Goal: Obtain resource: Download file/media

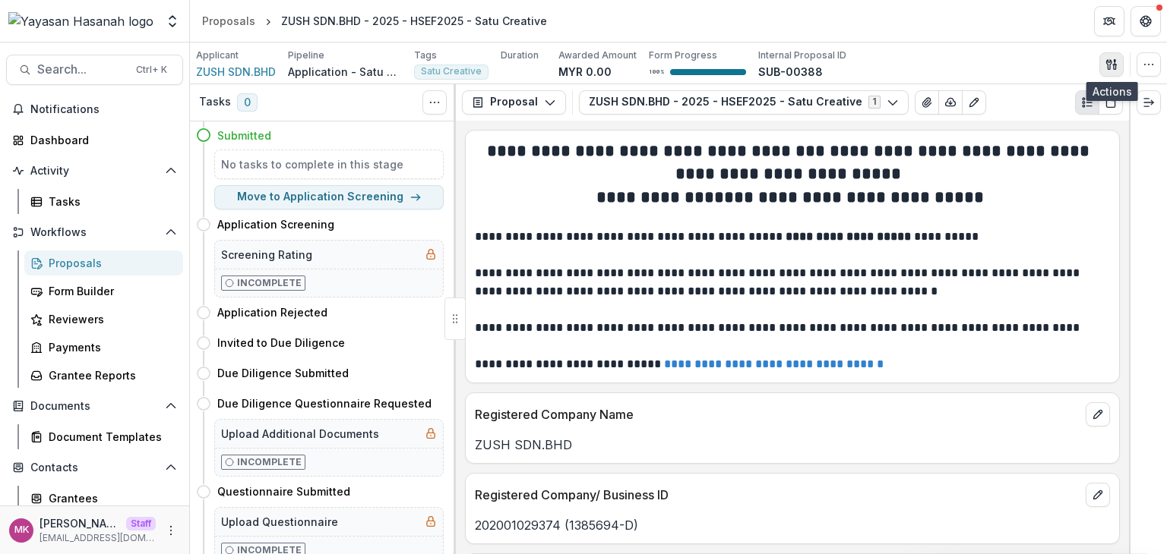
click at [1108, 71] on button "button" at bounding box center [1111, 64] width 24 height 24
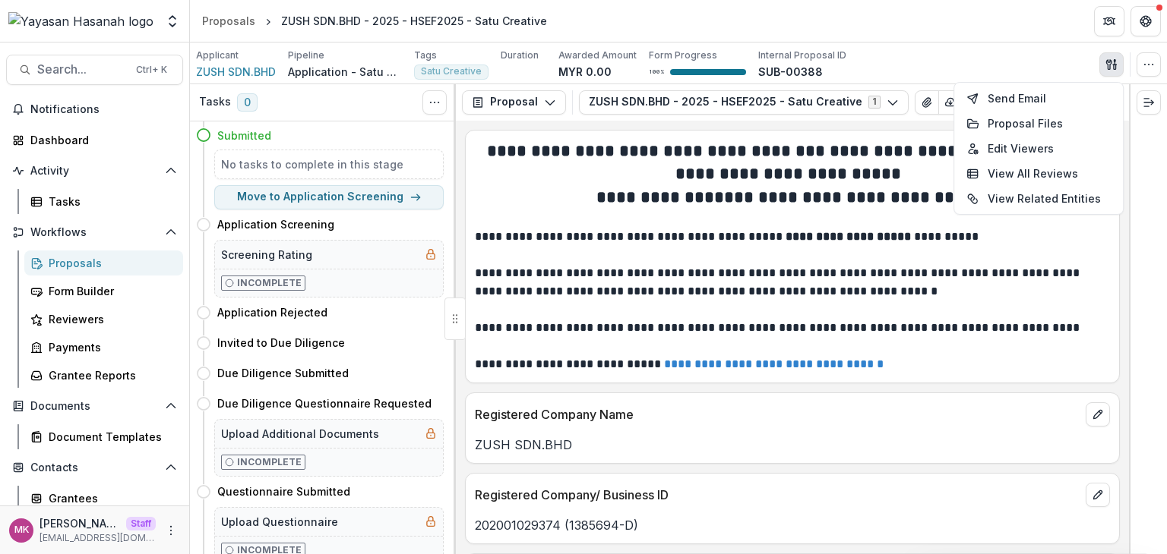
click at [934, 55] on div "Applicant ZUSH SDN.BHD Pipeline Application - Satu Creative Tags Satu Creative …" at bounding box center [678, 64] width 965 height 31
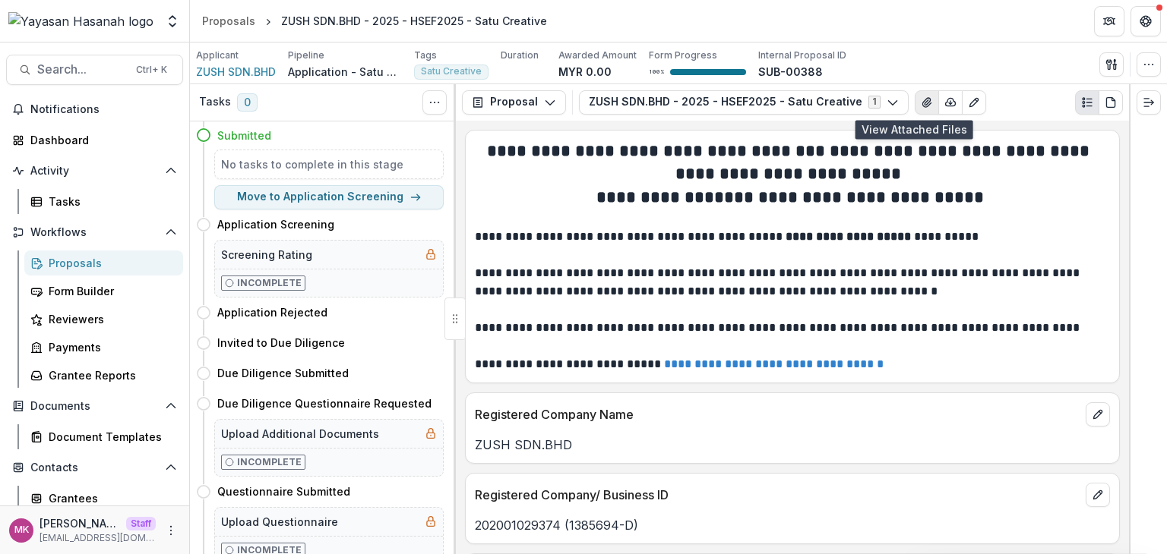
click at [921, 101] on icon "View Attached Files" at bounding box center [927, 102] width 12 height 12
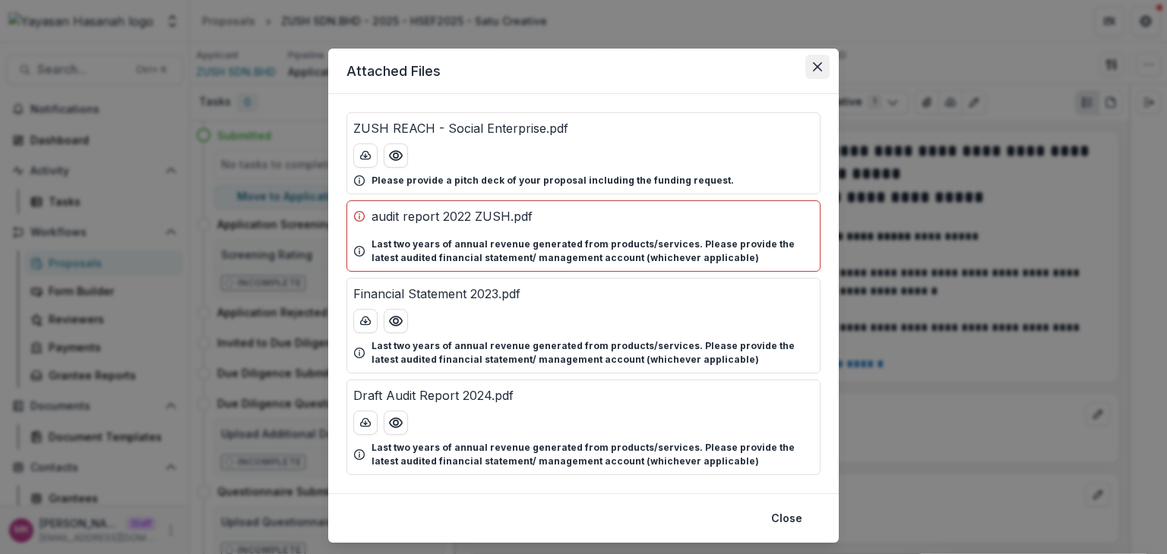
click at [817, 65] on icon "Close" at bounding box center [817, 66] width 9 height 9
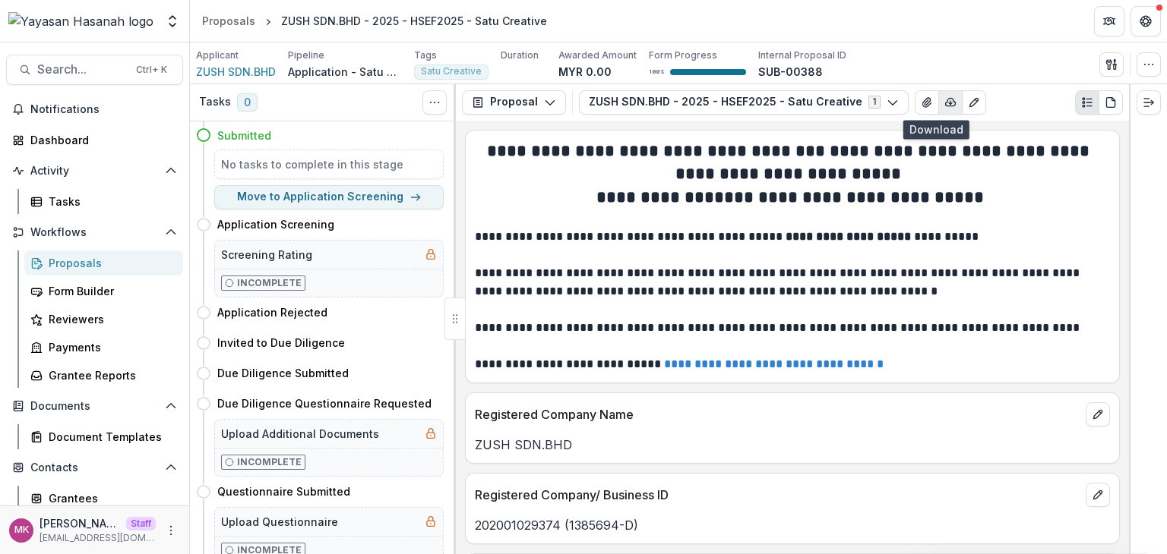
click at [944, 103] on icon "button" at bounding box center [950, 102] width 12 height 12
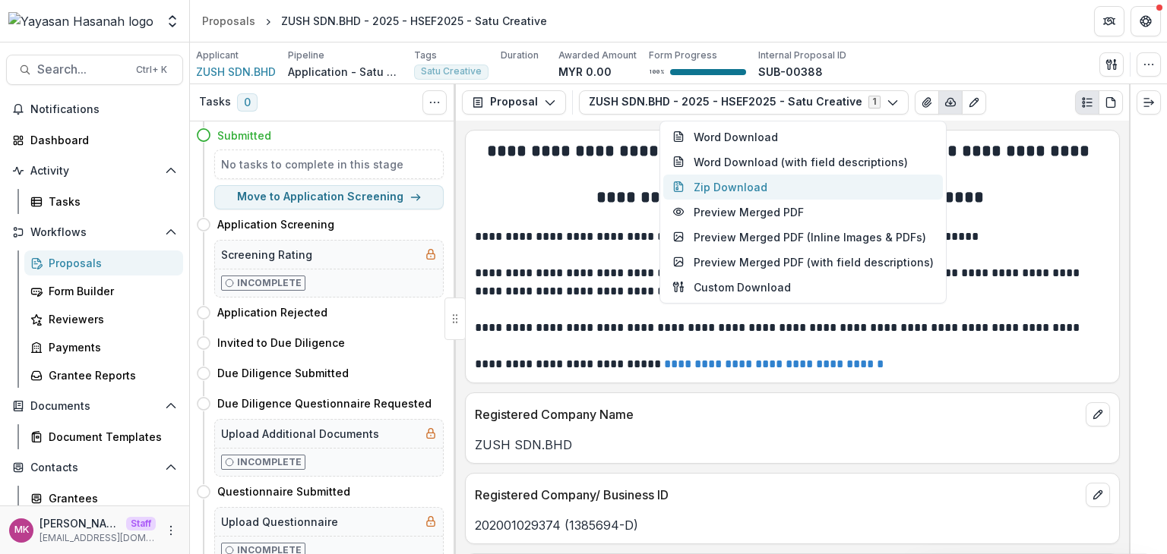
click at [816, 181] on button "Zip Download" at bounding box center [802, 187] width 279 height 25
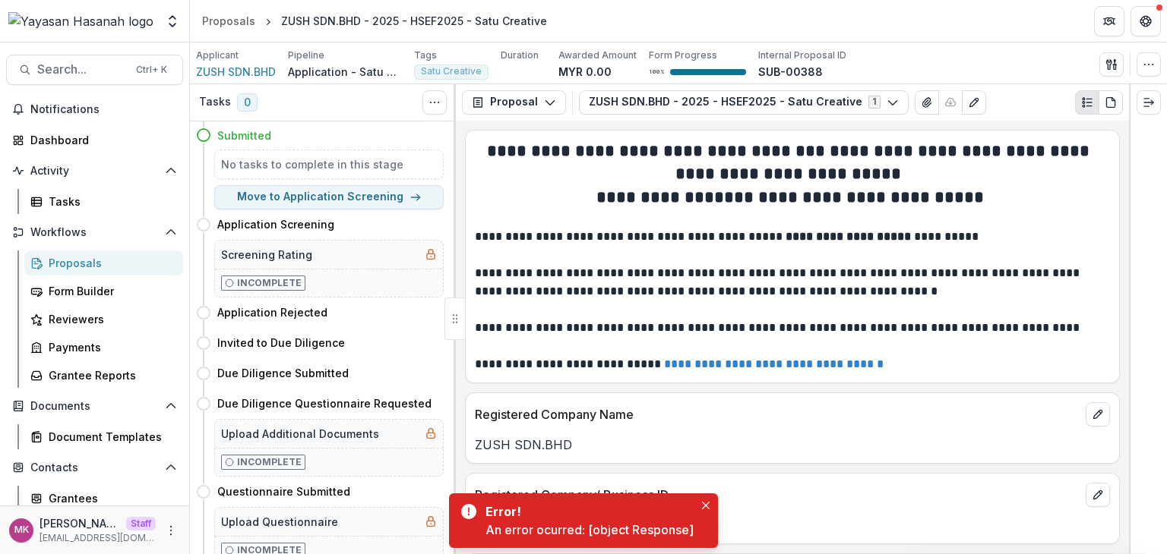
click at [933, 62] on div "Applicant ZUSH SDN.BHD Pipeline Application - Satu Creative Tags Satu Creative …" at bounding box center [678, 64] width 965 height 31
click at [703, 508] on icon "Close" at bounding box center [706, 506] width 8 height 8
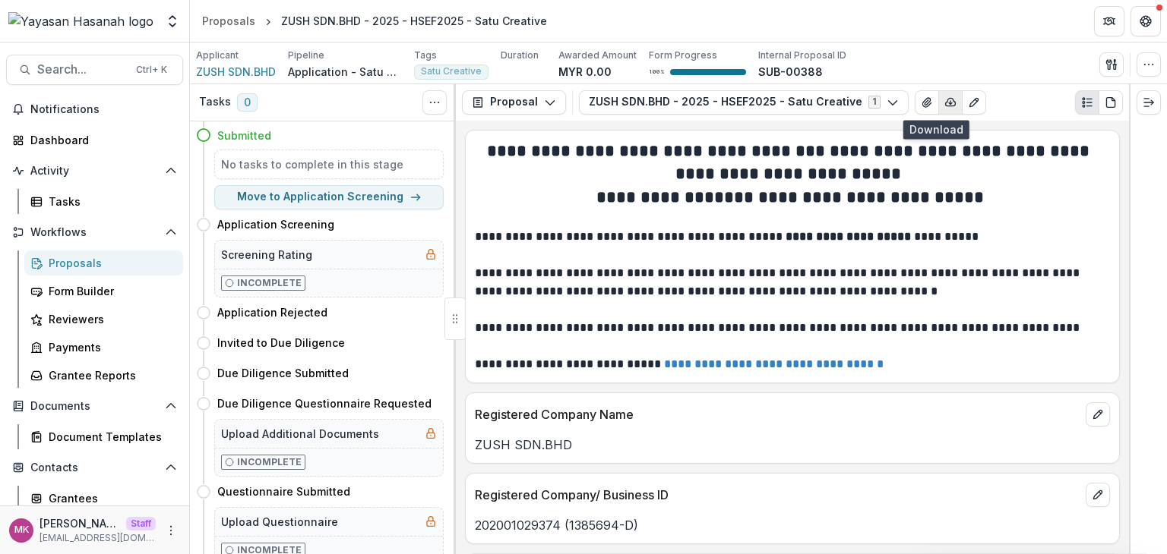
click at [944, 100] on icon "button" at bounding box center [950, 102] width 12 height 12
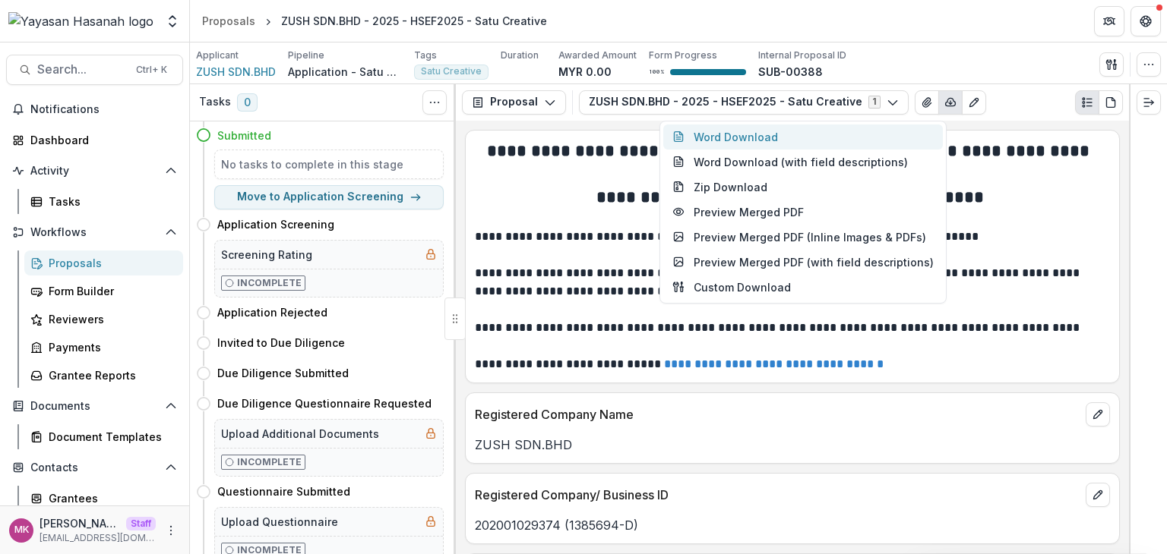
click at [781, 142] on button "Word Download" at bounding box center [802, 137] width 279 height 25
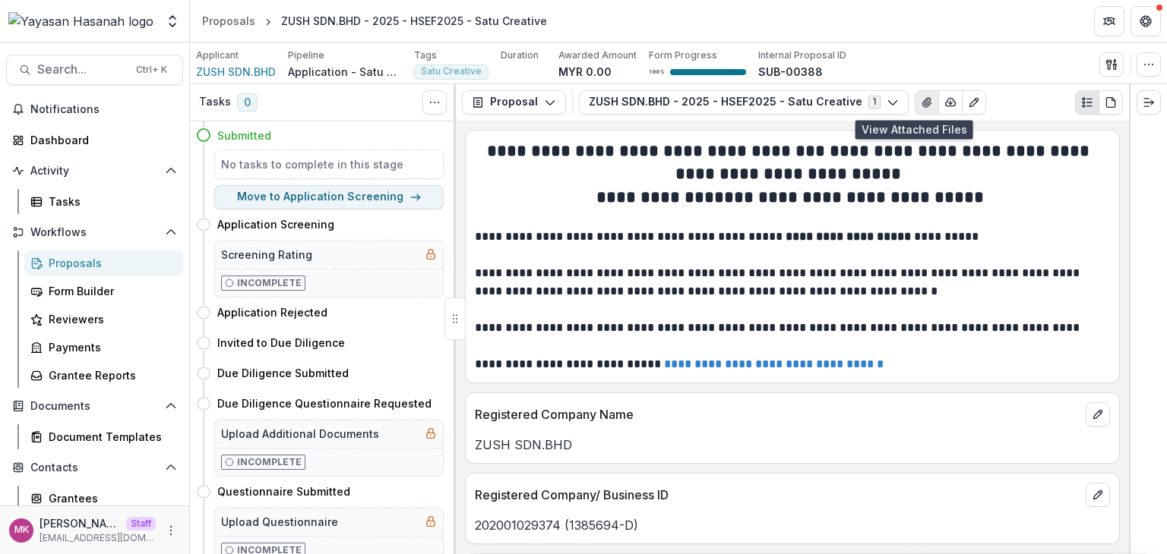
click at [922, 104] on icon "View Attached Files" at bounding box center [926, 102] width 8 height 9
click at [1024, 27] on header "Proposals ZUSH SDN.BHD - 2025 - HSEF2025 - Satu Creative" at bounding box center [678, 21] width 977 height 42
click at [1155, 543] on div at bounding box center [1155, 543] width 0 height 0
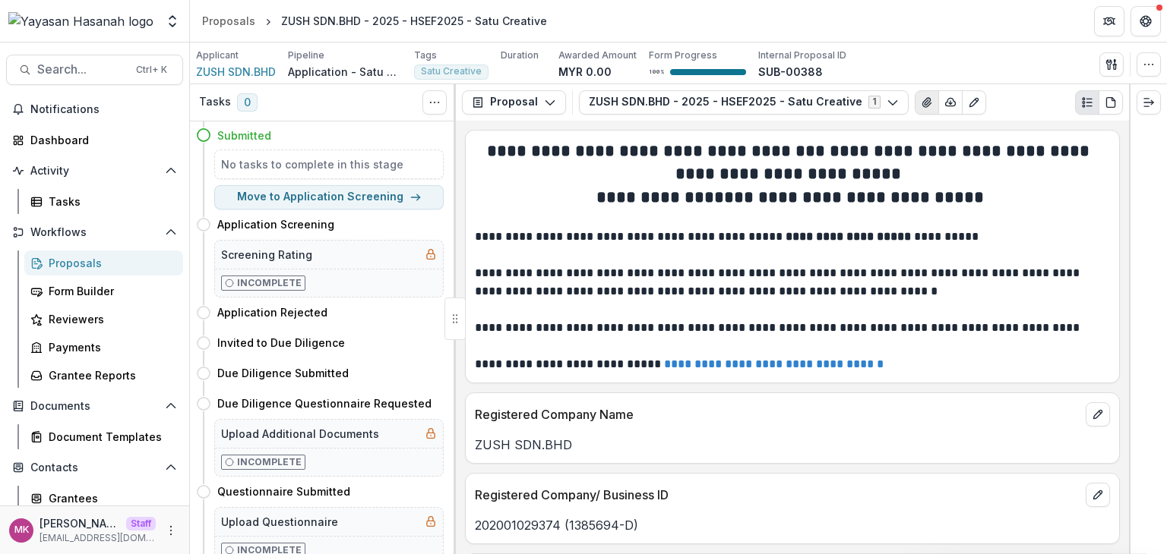
click at [921, 99] on icon "View Attached Files" at bounding box center [927, 102] width 12 height 12
click at [917, 103] on button "View Attached Files" at bounding box center [926, 102] width 24 height 24
drag, startPoint x: 808, startPoint y: 68, endPoint x: 728, endPoint y: 2, distance: 103.6
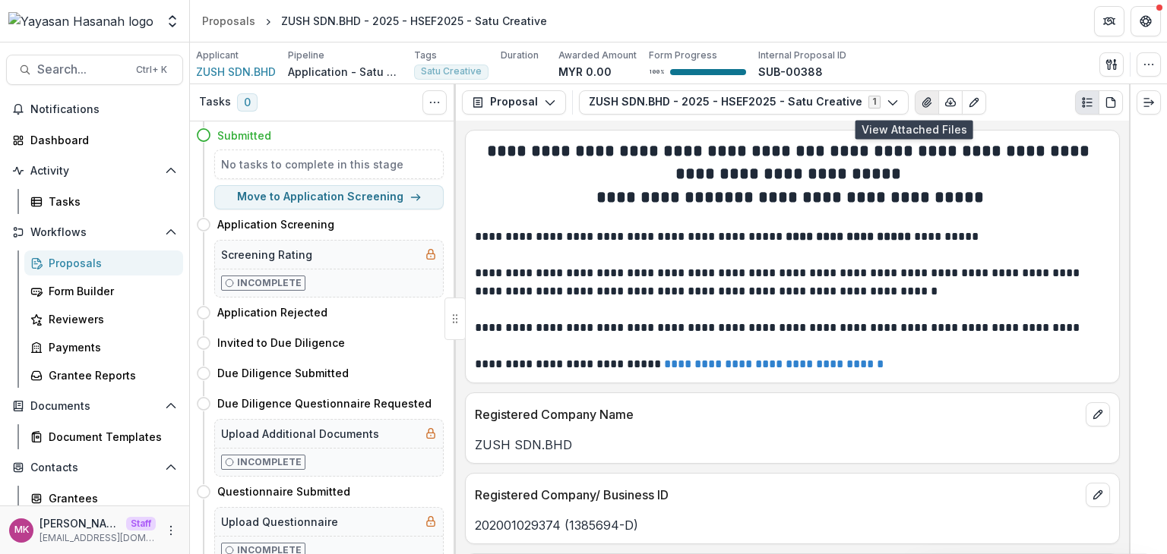
click at [921, 105] on icon "View Attached Files" at bounding box center [927, 102] width 12 height 12
click at [921, 97] on icon "View Attached Files" at bounding box center [927, 102] width 12 height 12
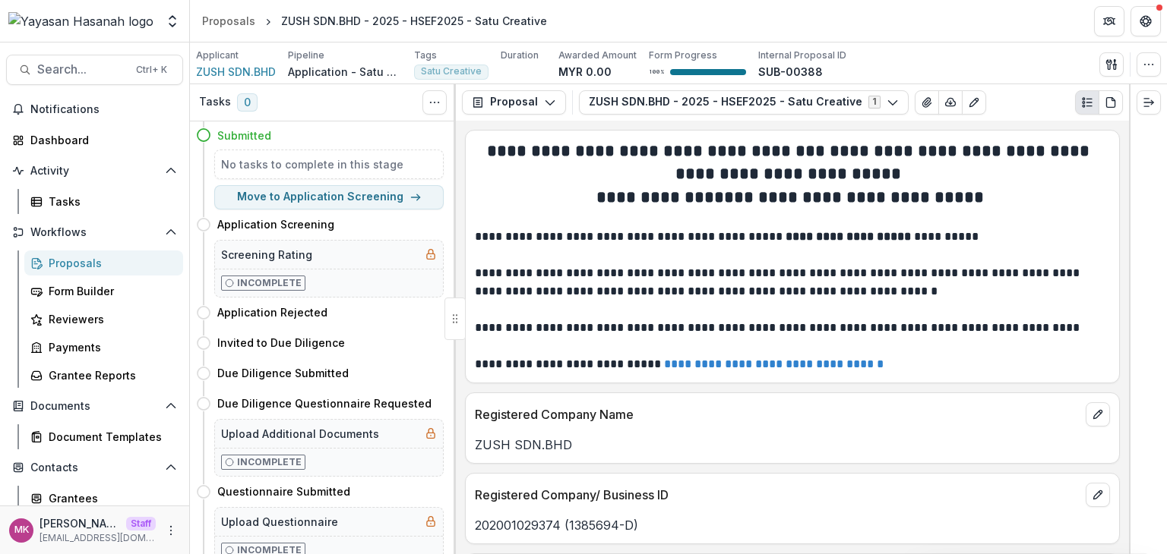
click at [911, 88] on div "Proposal Proposal Payments Reports Grant Agreements Board Summaries Bank Detail…" at bounding box center [792, 102] width 673 height 36
click at [921, 99] on icon "View Attached Files" at bounding box center [927, 102] width 12 height 12
click at [922, 104] on icon "View Attached Files" at bounding box center [926, 102] width 8 height 9
drag, startPoint x: 371, startPoint y: 216, endPoint x: 545, endPoint y: 219, distance: 174.0
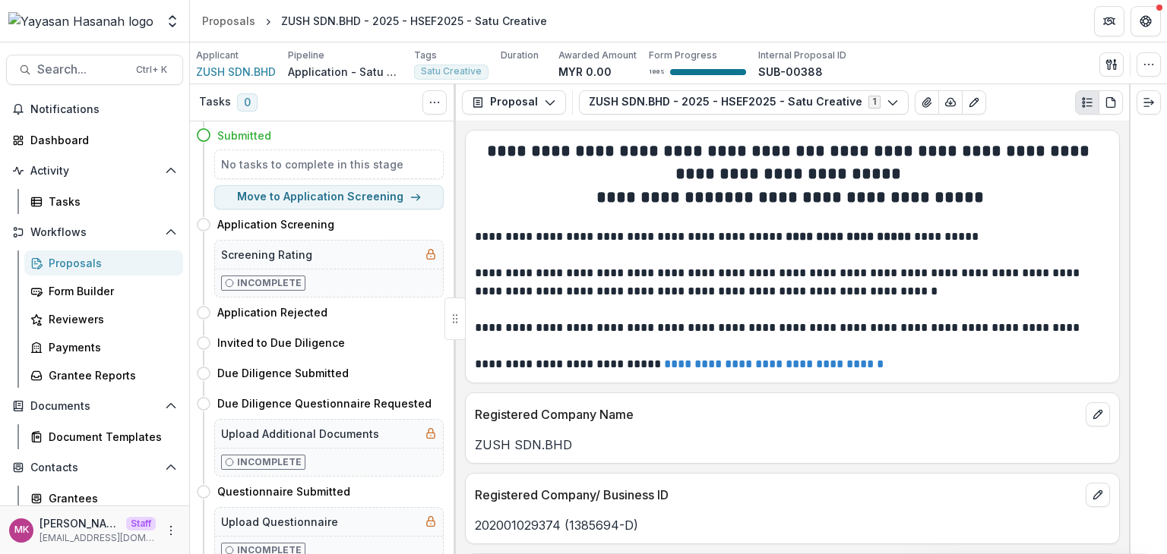
copy p "audit report 2022 ZUSH.pdf"
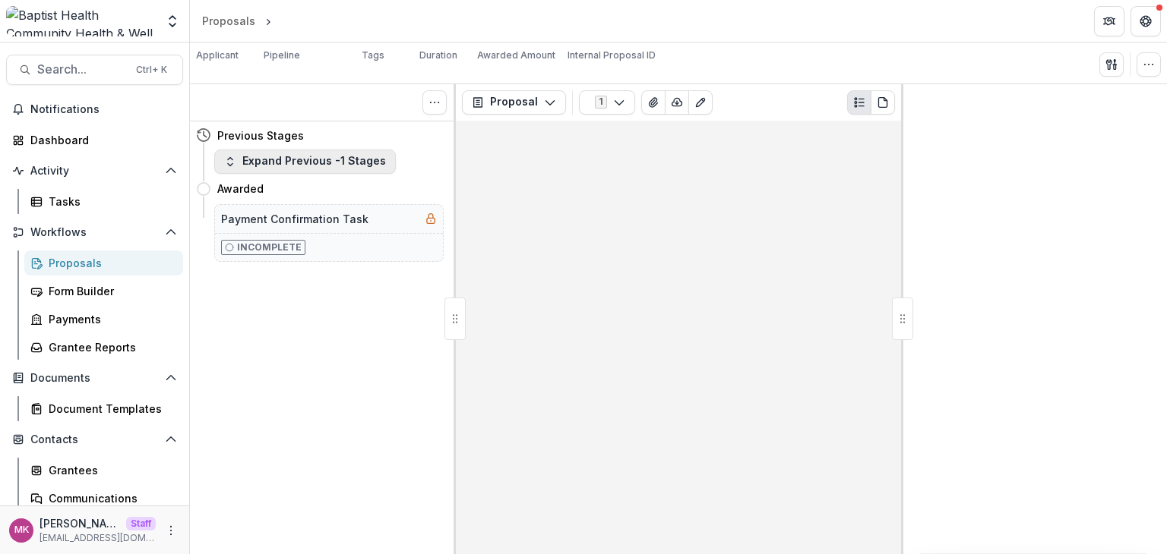
click at [336, 158] on button "Expand Previous -1 Stages" at bounding box center [305, 162] width 182 height 24
